Goal: Share content: Distribute website content to other platforms or users

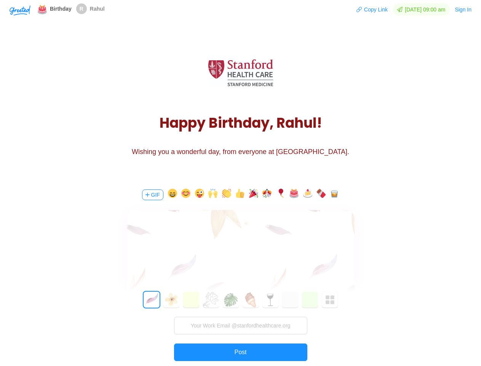
click at [240, 183] on div "GIF 0 1 2 3 4 5 6 7 8 9 10 11 12 13 14 15 16 17 18 19 20 21 22 23 24 25 26 27 2…" at bounding box center [241, 288] width 229 height 218
click at [20, 10] on img "button" at bounding box center [20, 10] width 21 height 10
click at [369, 10] on button "Copy Link" at bounding box center [372, 9] width 32 height 12
click at [464, 10] on button "Sign In" at bounding box center [464, 9] width 18 height 12
click at [152, 195] on body "Shadow: (click to exit) Birthday R [PERSON_NAME] Copy Link [DATE] 09:00 am Sign…" at bounding box center [240, 183] width 481 height 366
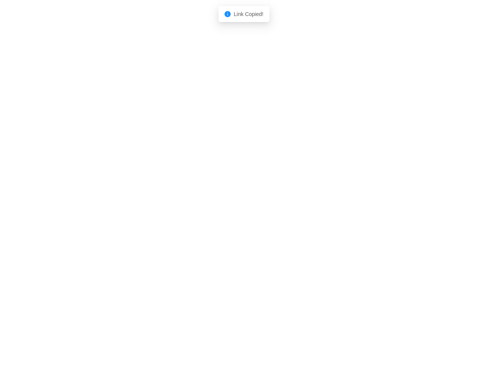
click at [171, 195] on body "Shadow: (click to exit) Link Copied!" at bounding box center [244, 183] width 488 height 366
click at [185, 195] on body "Shadow: (click to exit) Link Copied!" at bounding box center [244, 183] width 488 height 366
click at [199, 195] on body "Shadow: (click to exit) Link Copied!" at bounding box center [244, 183] width 488 height 366
click at [212, 195] on body "Shadow: (click to exit) Link Copied!" at bounding box center [244, 183] width 488 height 366
click at [226, 195] on body "Shadow: (click to exit) Link Copied!" at bounding box center [244, 183] width 488 height 366
